Goal: Task Accomplishment & Management: Manage account settings

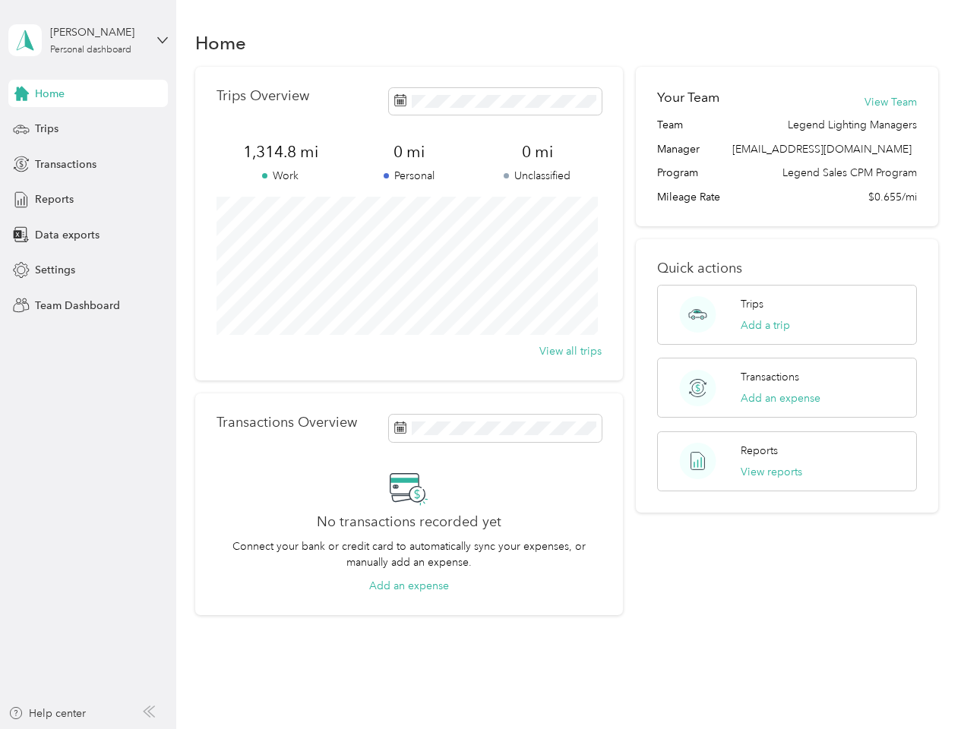
click at [482, 365] on div "Trips Overview 1,314.8 mi Work 0 mi Personal 0 mi Unclassified View all trips" at bounding box center [409, 224] width 428 height 314
click at [88, 40] on div "[PERSON_NAME]" at bounding box center [97, 32] width 95 height 16
click at [88, 93] on div "You’re signed in as [EMAIL_ADDRESS][DOMAIN_NAME] Team dashboard Personal dashbo…" at bounding box center [168, 132] width 320 height 155
click at [21, 93] on div "You’re signed in as [EMAIL_ADDRESS][DOMAIN_NAME] Team dashboard Personal dashbo…" at bounding box center [168, 132] width 320 height 155
click at [88, 129] on div "Trips" at bounding box center [88, 128] width 160 height 27
